Goal: Task Accomplishment & Management: Complete application form

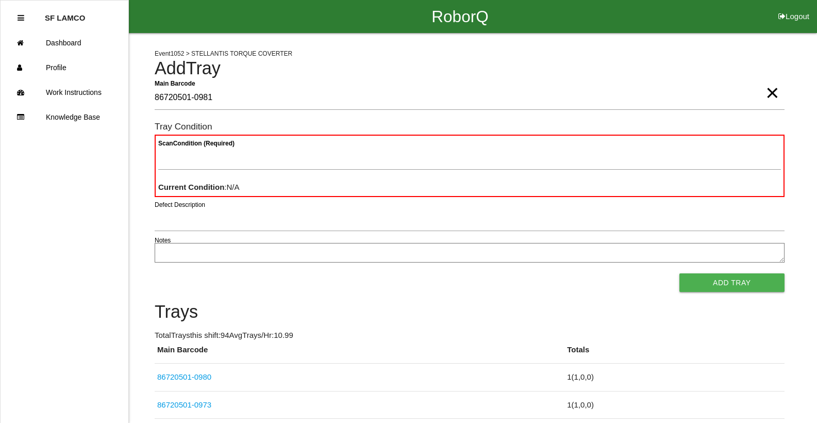
type Barcode "86720501-0981"
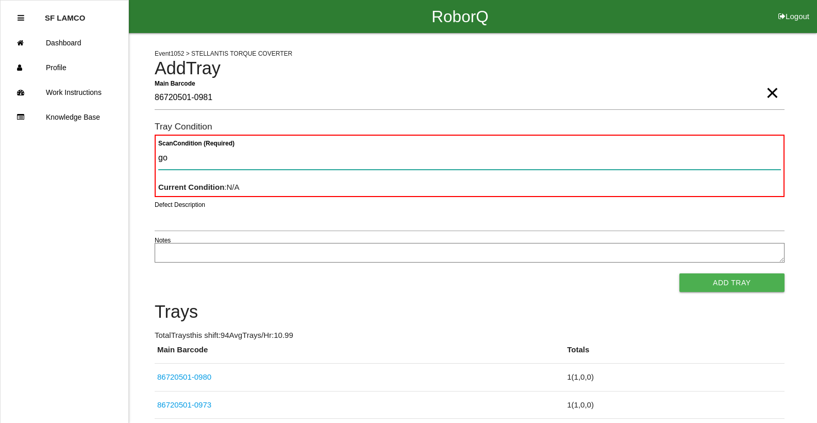
type Condition "goo"
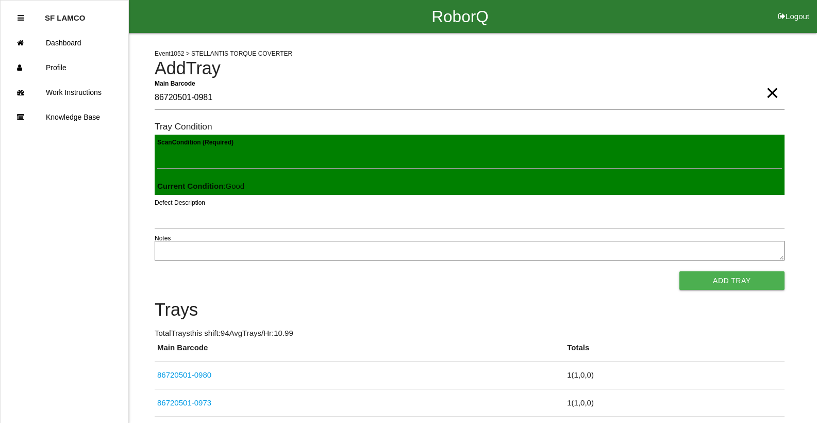
click at [680, 271] on button "Add Tray" at bounding box center [732, 280] width 105 height 19
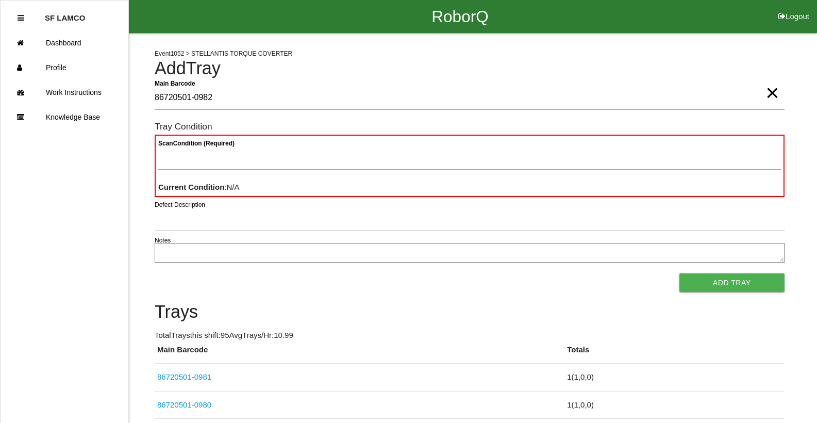
type Barcode "86720501-0982"
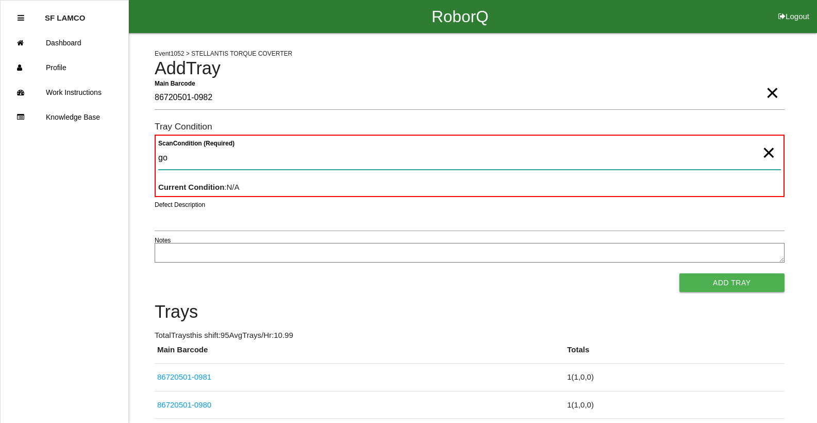
type Condition "goo"
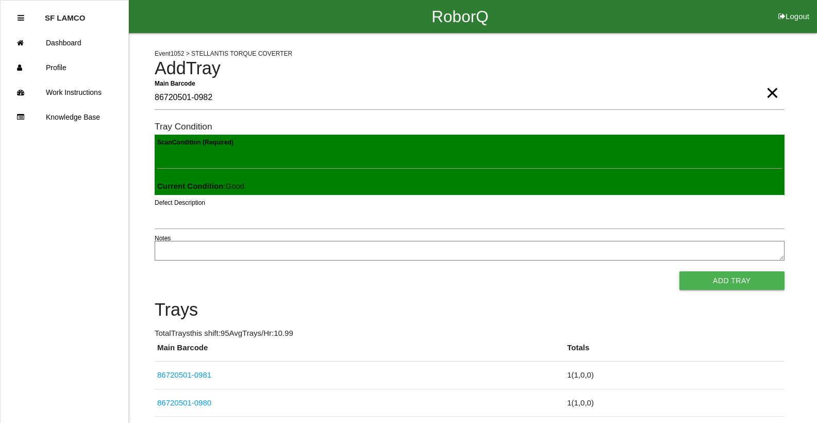
click at [680, 271] on button "Add Tray" at bounding box center [732, 280] width 105 height 19
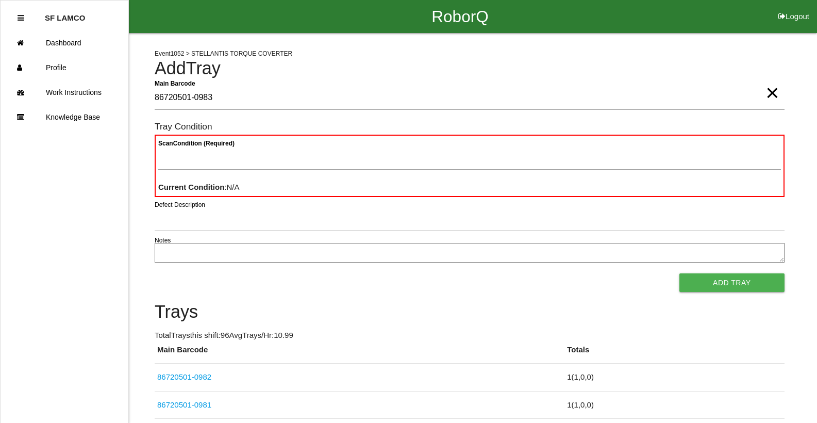
type Barcode "86720501-0983"
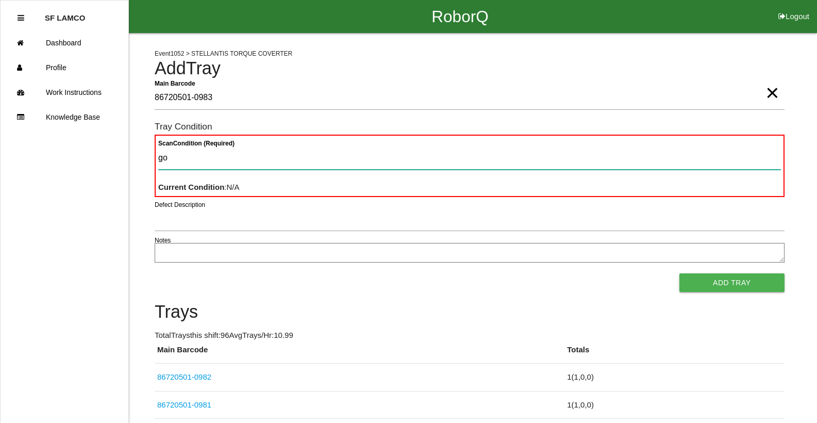
type Condition "goo"
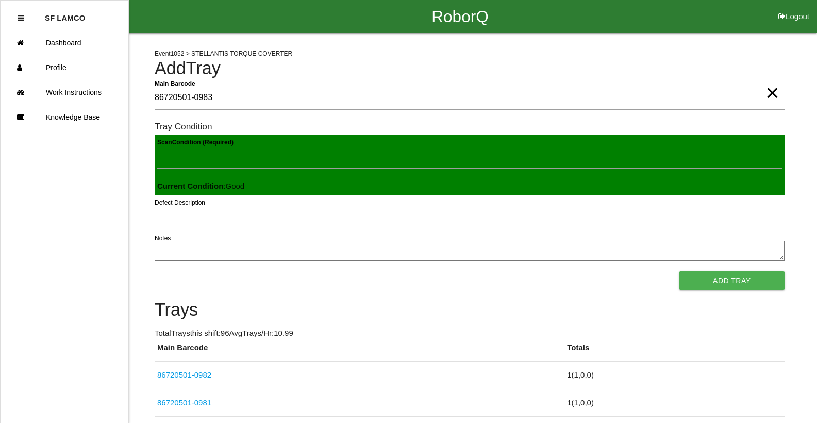
click at [680, 271] on button "Add Tray" at bounding box center [732, 280] width 105 height 19
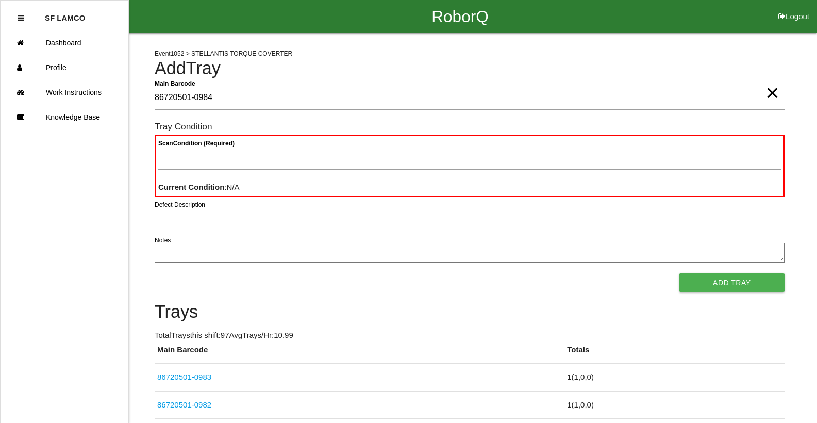
type Barcode "86720501-0984"
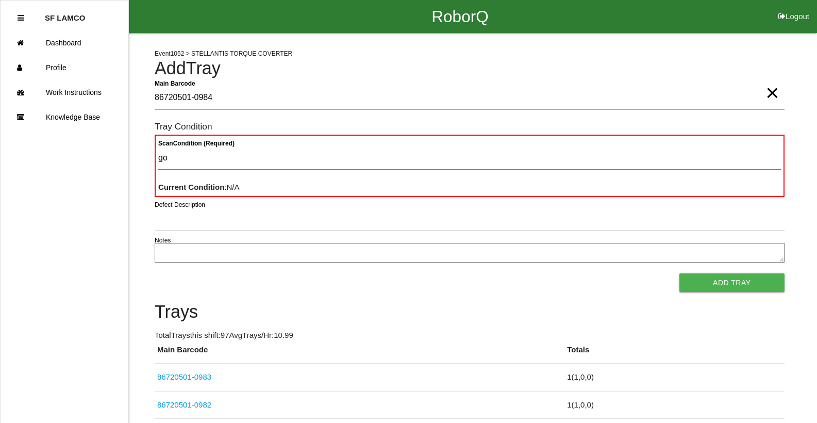
type Condition "goo"
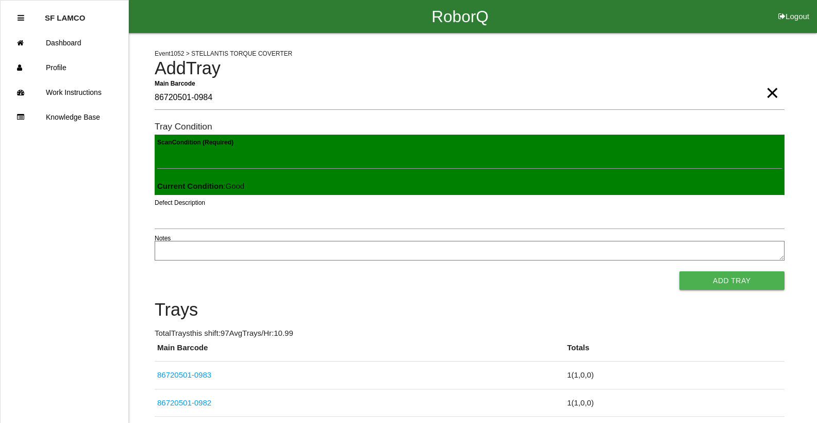
click at [680, 271] on button "Add Tray" at bounding box center [732, 280] width 105 height 19
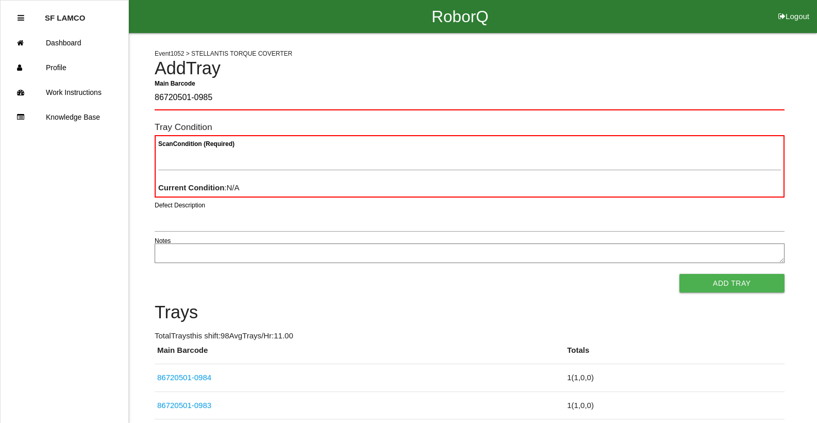
type Barcode "86720501-0985"
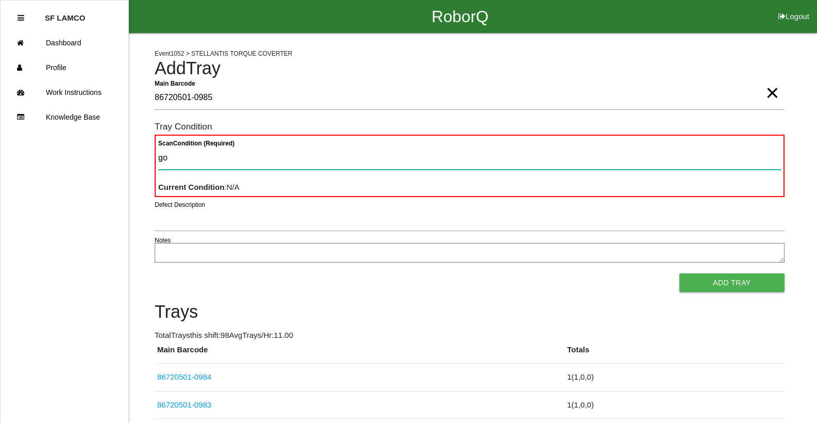
type Condition "goo"
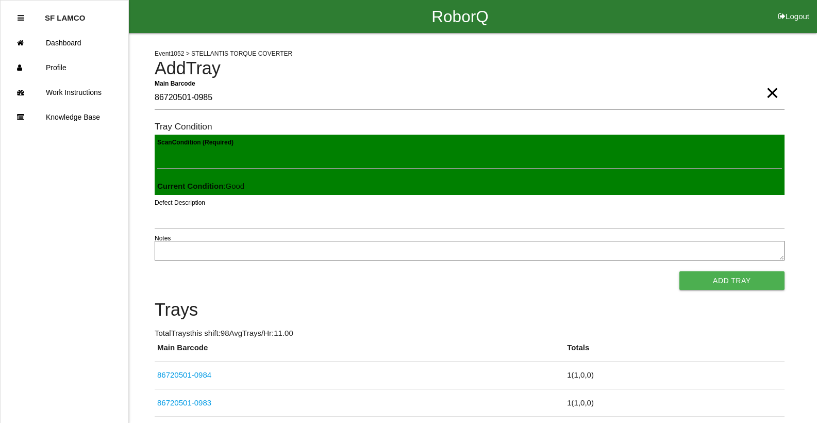
click at [680, 271] on button "Add Tray" at bounding box center [732, 280] width 105 height 19
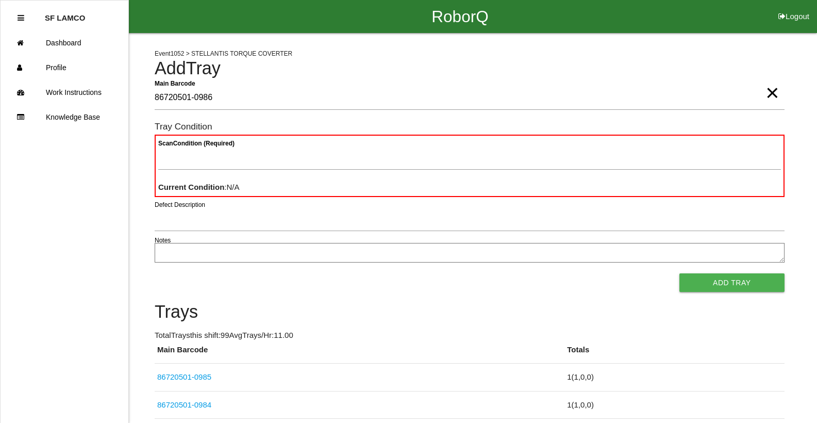
type Barcode "86720501-0986"
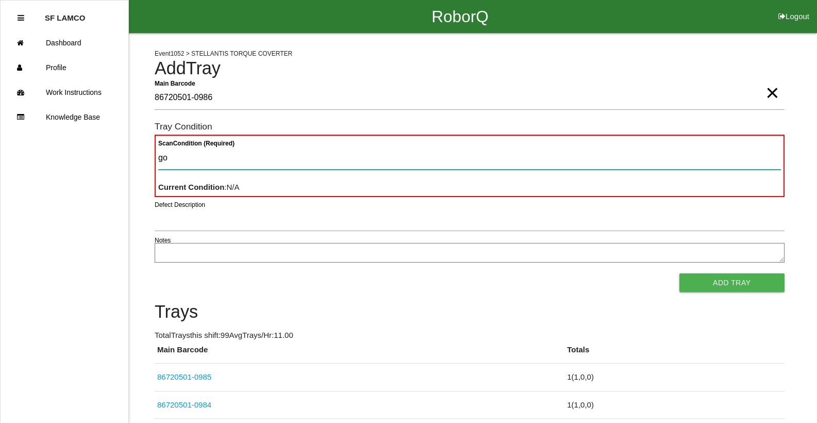
type Condition "goo"
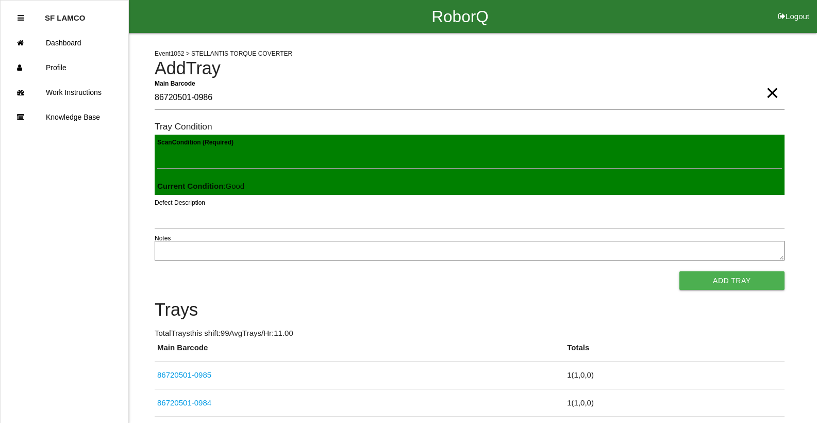
click at [680, 271] on button "Add Tray" at bounding box center [732, 280] width 105 height 19
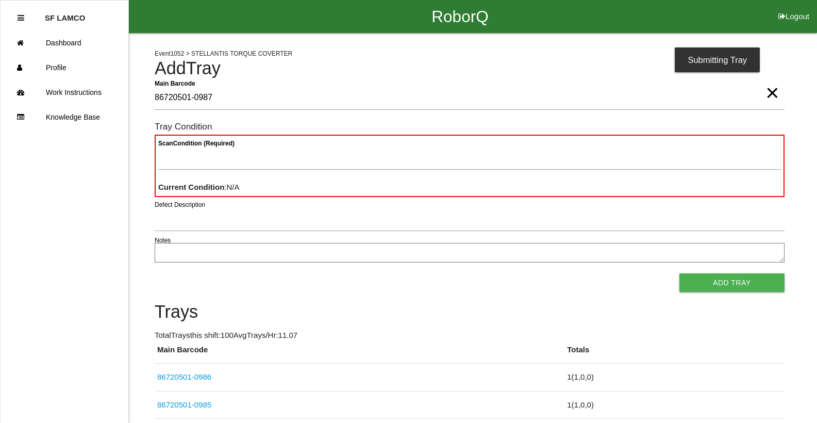
type Barcode "86720501-0987"
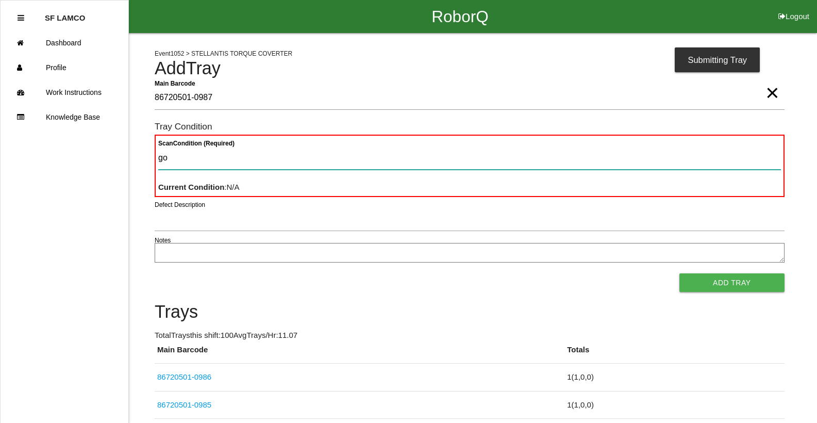
type Condition "goo"
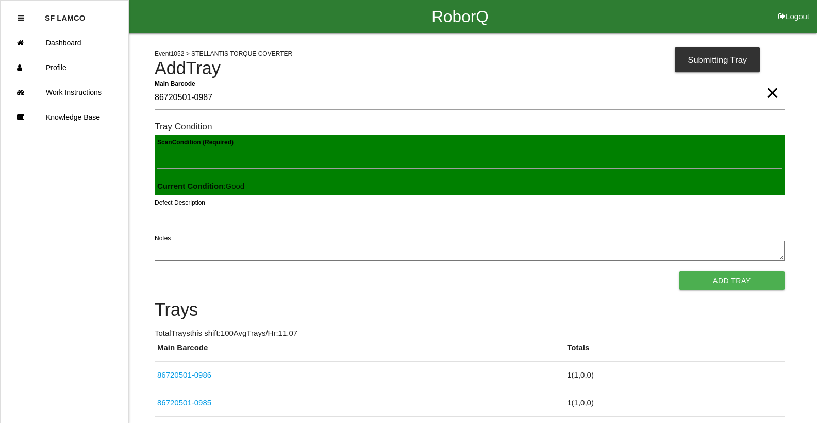
click button "Add Tray" at bounding box center [732, 280] width 105 height 19
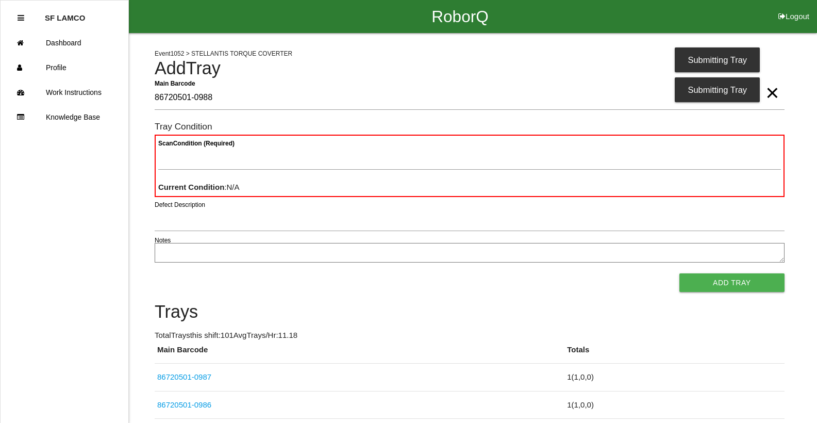
type Barcode "86720501-0988"
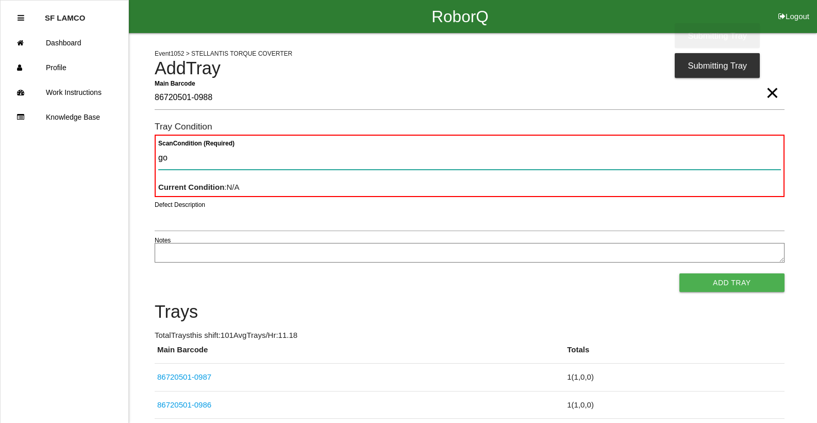
type Condition "goo"
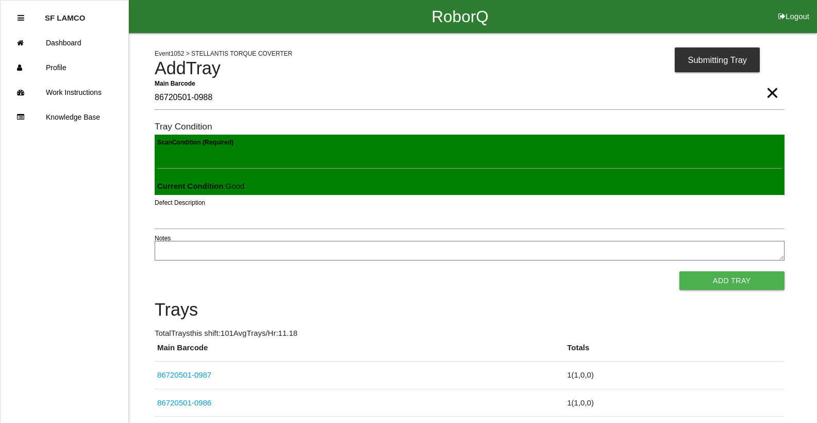
click at [680, 271] on button "Add Tray" at bounding box center [732, 280] width 105 height 19
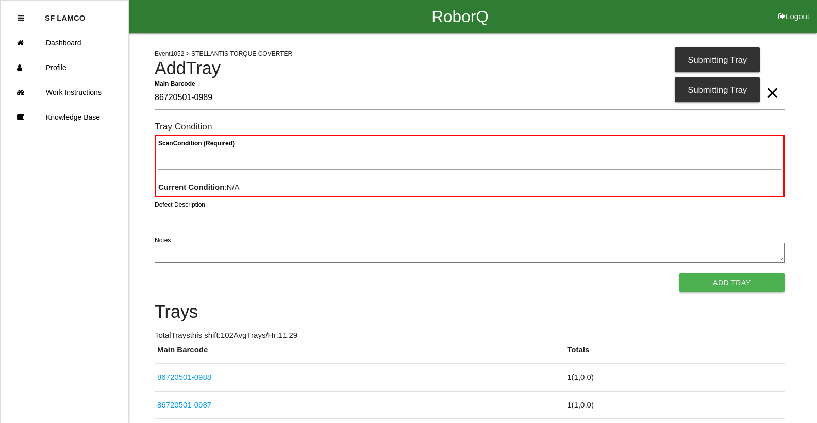
type Barcode "86720501-0989"
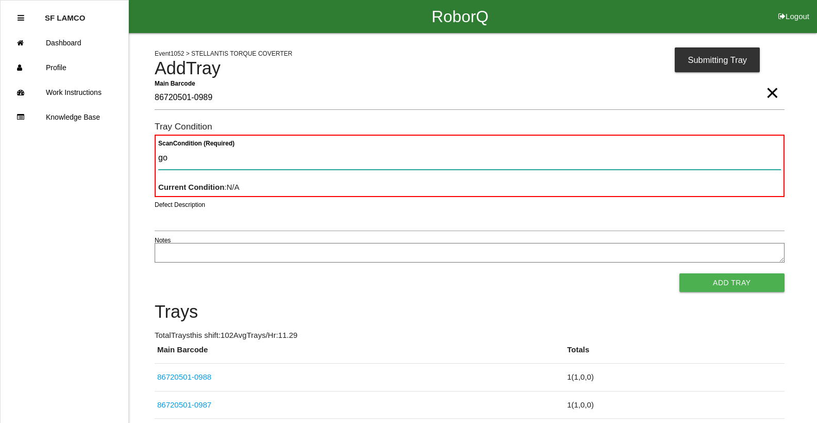
type Condition "goo"
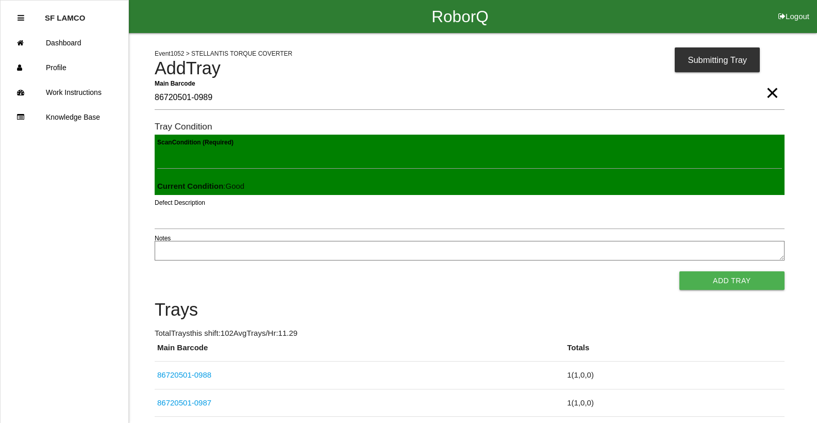
click at [680, 271] on button "Add Tray" at bounding box center [732, 280] width 105 height 19
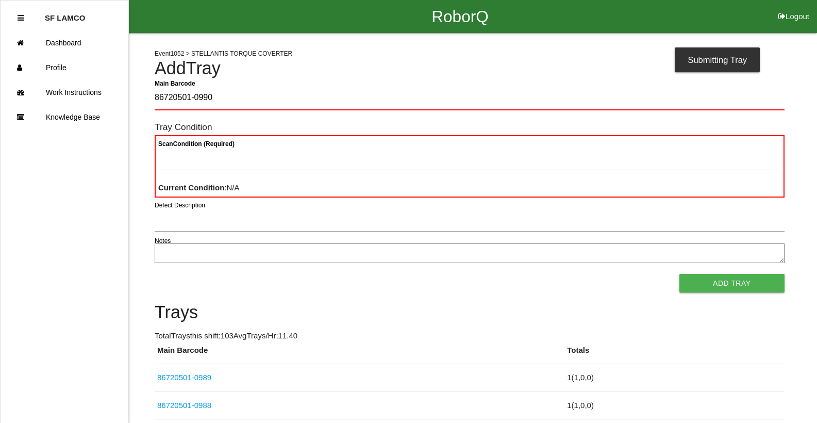
type Barcode "86720501-0990"
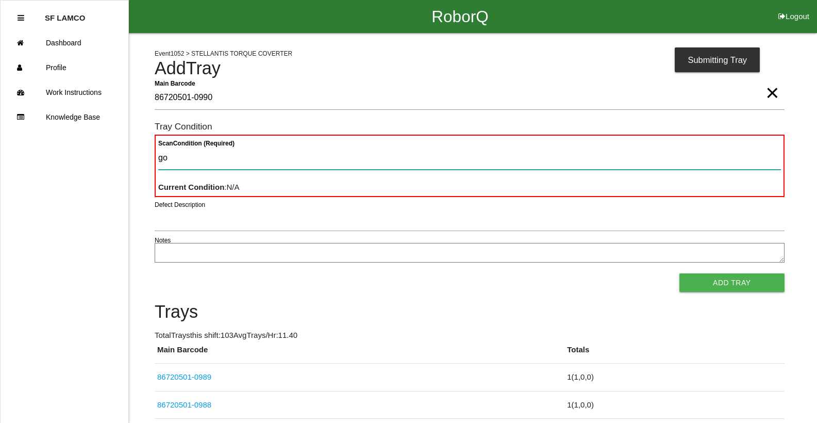
type Condition "goo"
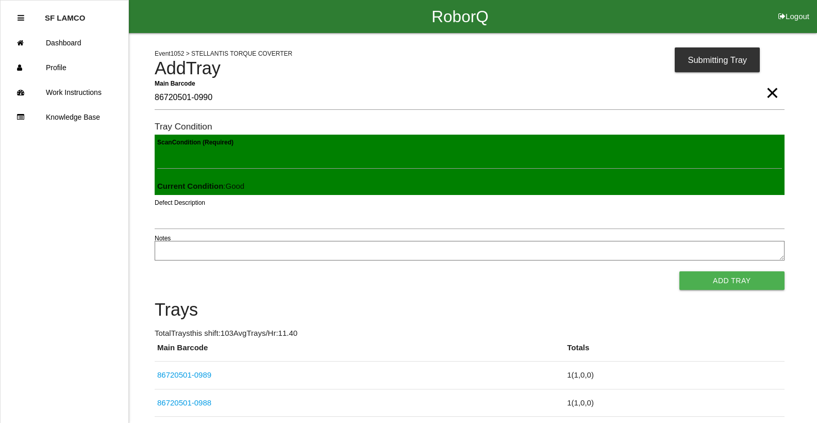
click at [680, 271] on button "Add Tray" at bounding box center [732, 280] width 105 height 19
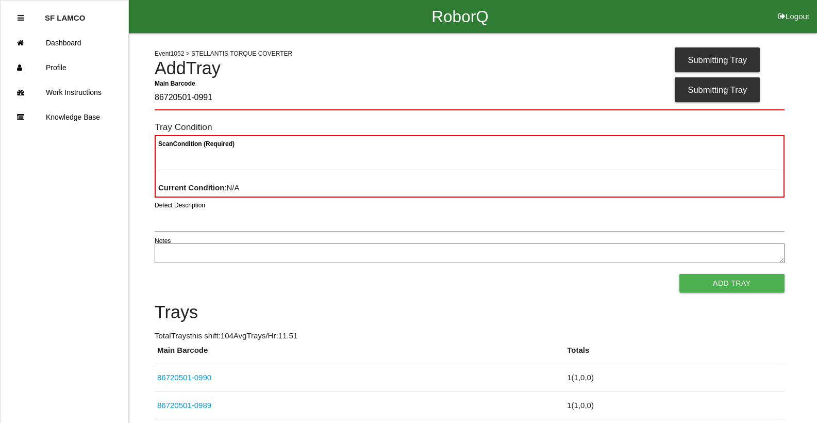
type Barcode "86720501-0991"
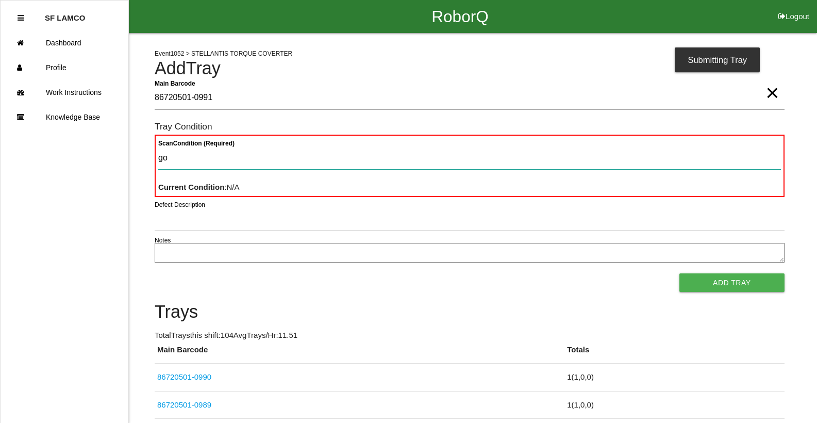
type Condition "goo"
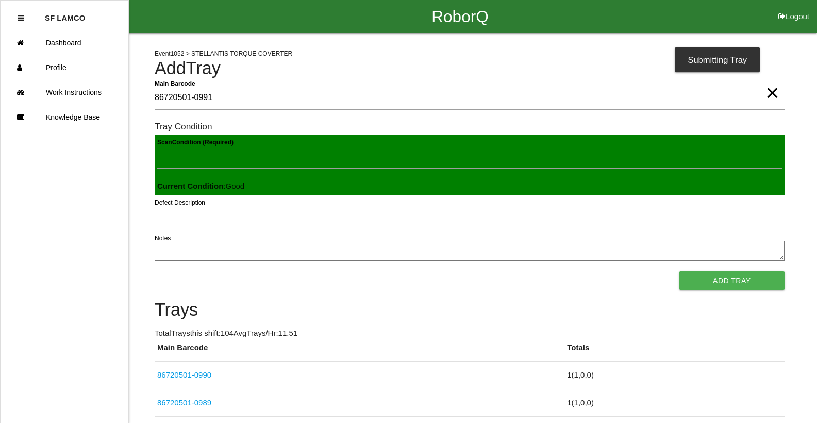
click at [680, 271] on button "Add Tray" at bounding box center [732, 280] width 105 height 19
